Goal: Task Accomplishment & Management: Complete application form

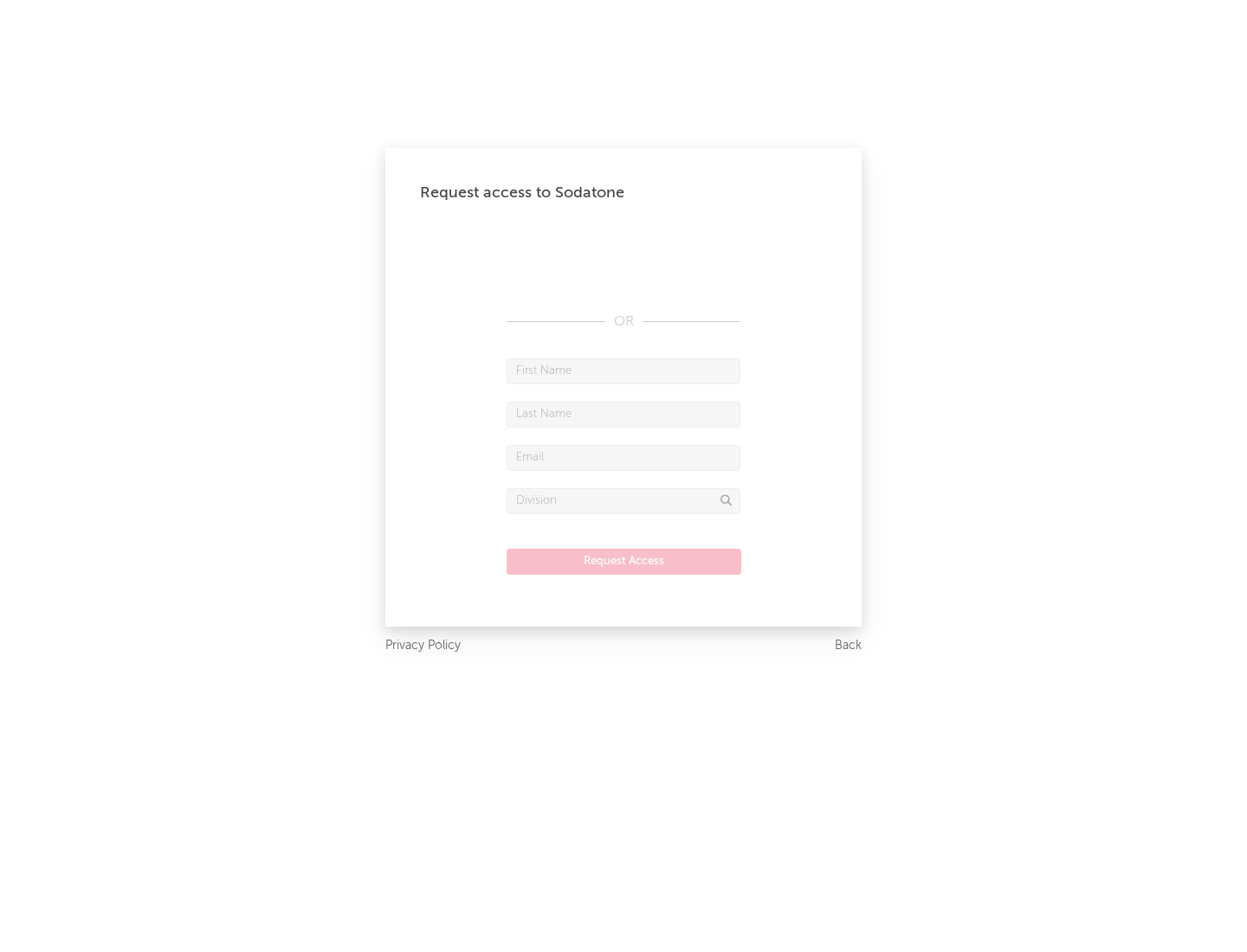
click at [624, 371] on input "text" at bounding box center [623, 372] width 234 height 26
type input "[PERSON_NAME]"
click at [624, 413] on input "text" at bounding box center [623, 414] width 234 height 26
type input "[PERSON_NAME]"
click at [624, 457] on input "text" at bounding box center [623, 458] width 234 height 26
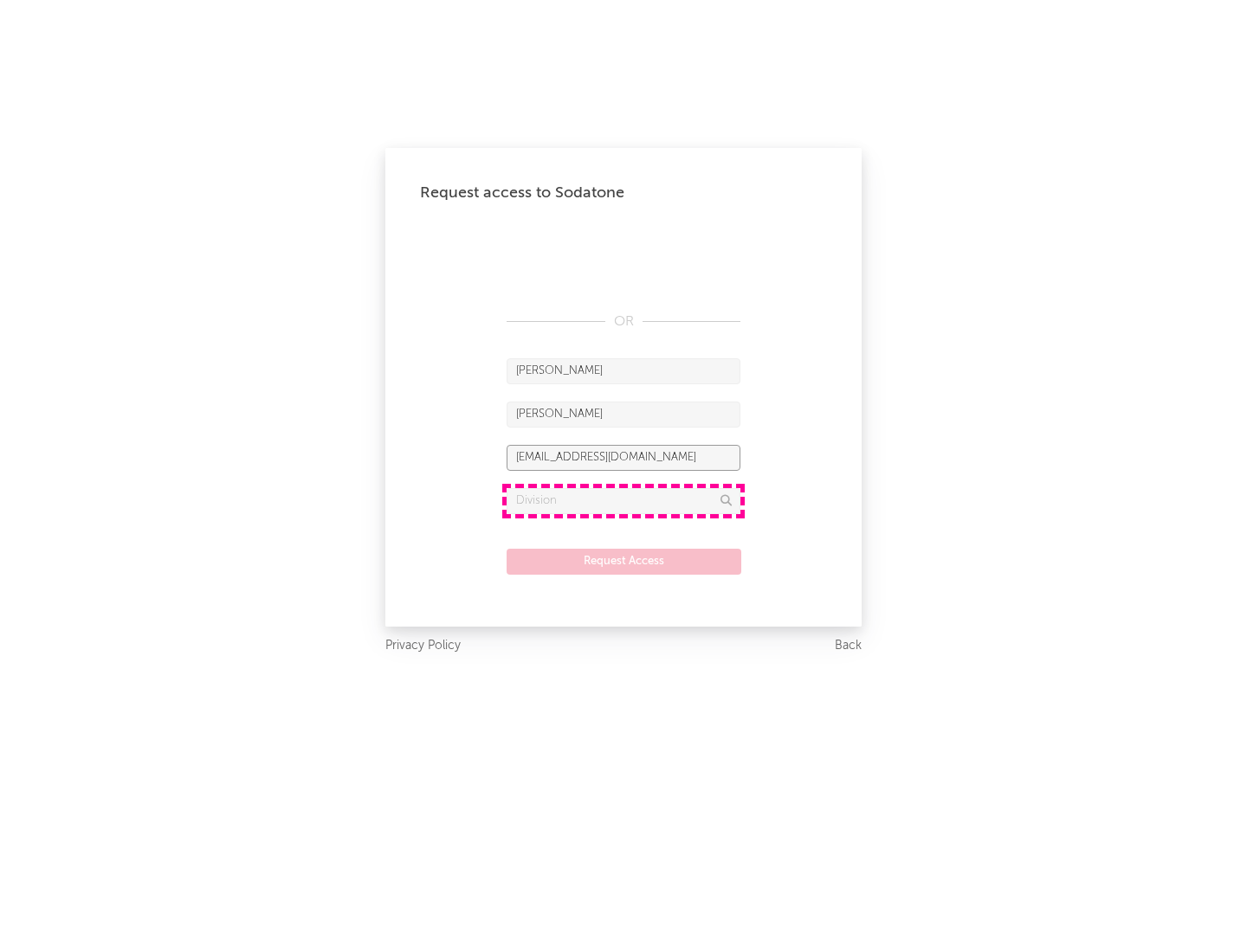
type input "[EMAIL_ADDRESS][DOMAIN_NAME]"
click at [624, 500] on input "text" at bounding box center [623, 501] width 234 height 26
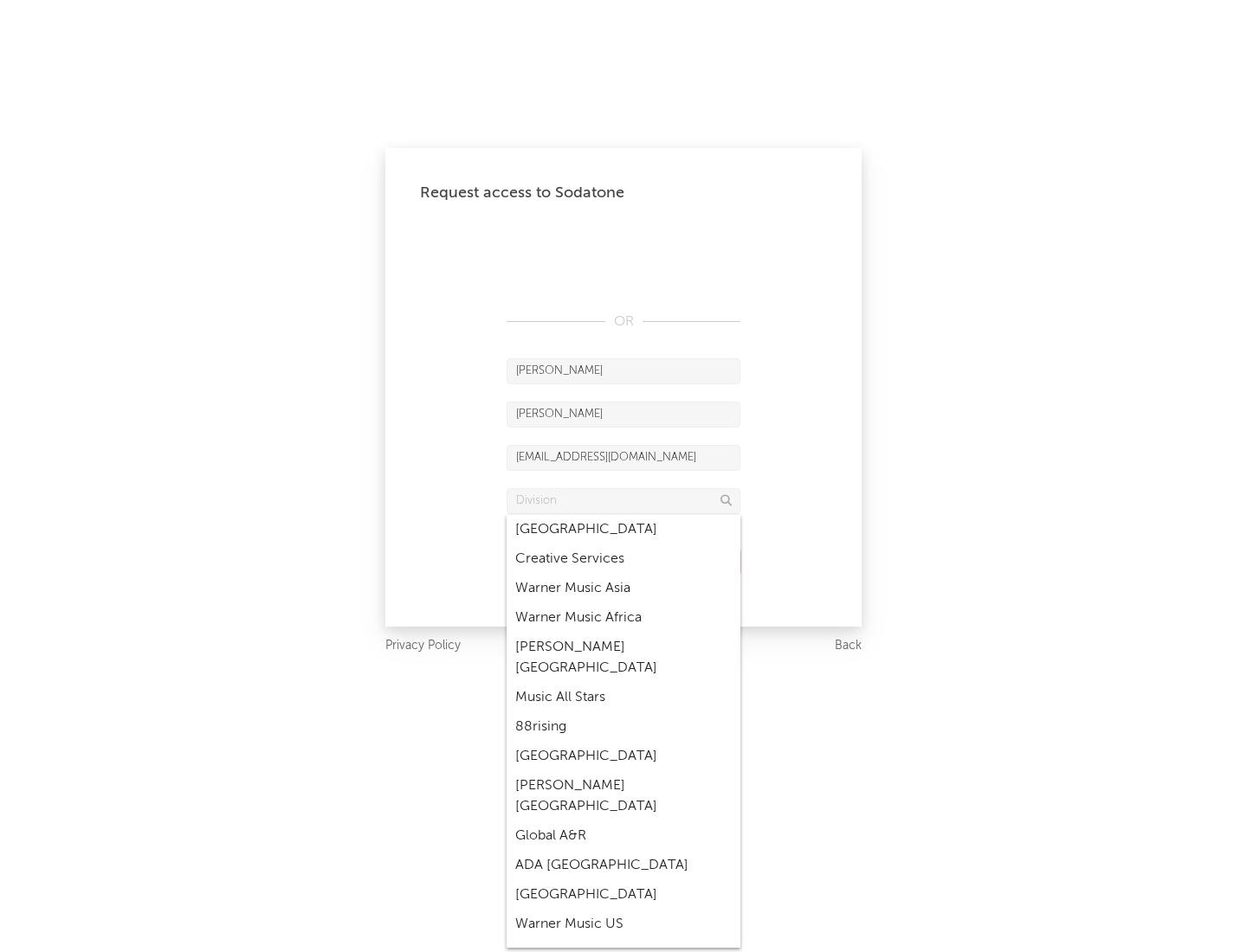
click at [624, 683] on div "Music All Stars" at bounding box center [623, 697] width 234 height 30
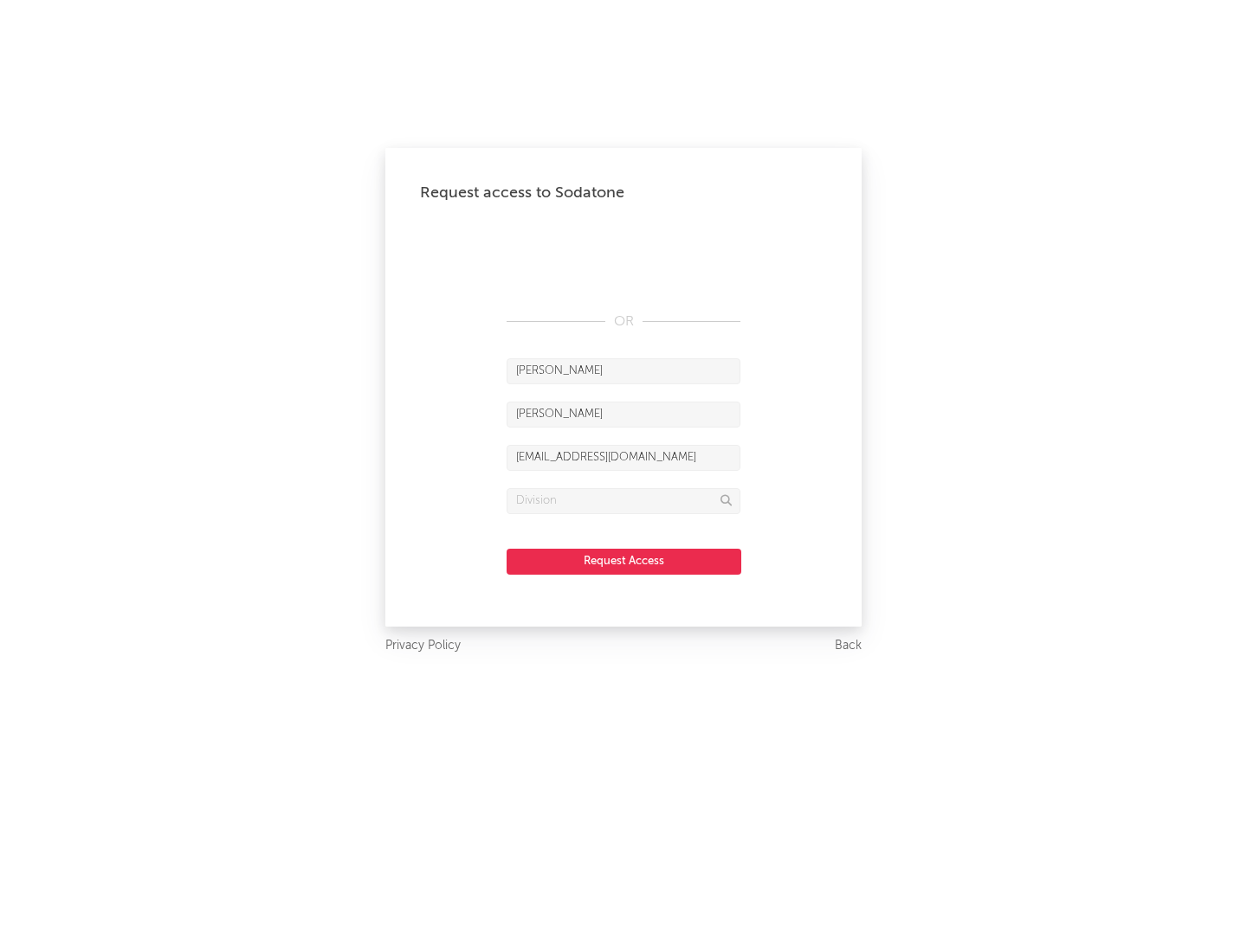
type input "Music All Stars"
click at [624, 561] on button "Request Access" at bounding box center [624, 562] width 235 height 26
